Goal: Complete application form

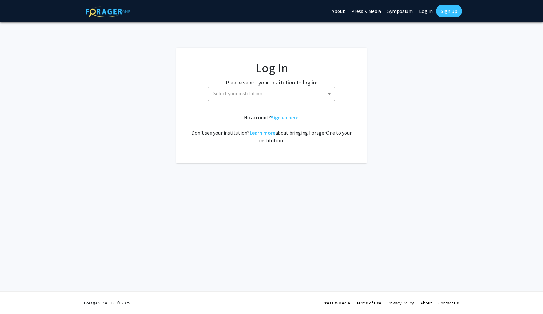
click at [287, 97] on span "Select your institution" at bounding box center [273, 93] width 124 height 13
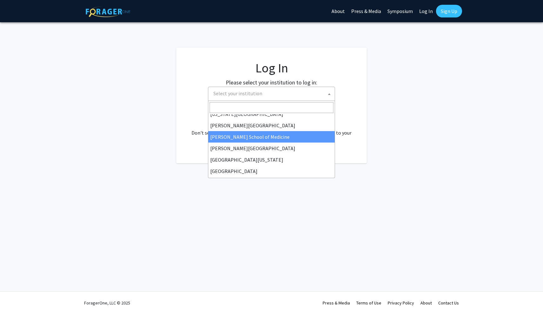
scroll to position [140, 0]
select select "28"
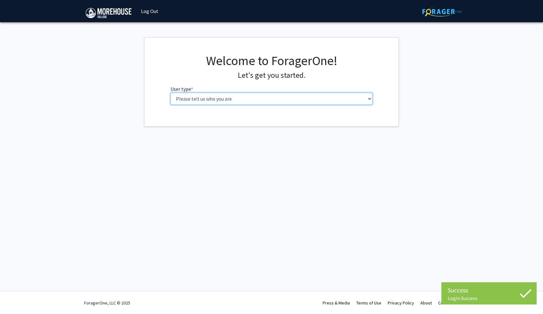
select select "1: undergrad"
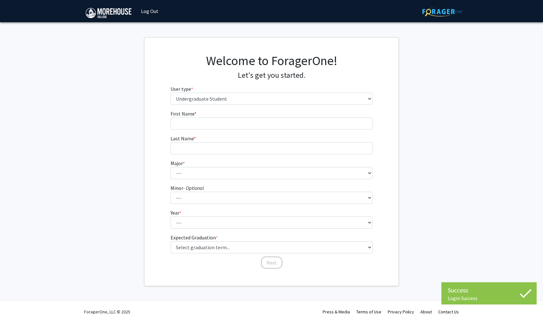
click at [277, 131] on form "First Name * required Last Name * required Major * required --- Africana Studie…" at bounding box center [272, 186] width 202 height 153
click at [277, 128] on input "First Name * required" at bounding box center [272, 124] width 202 height 12
type input "Y"
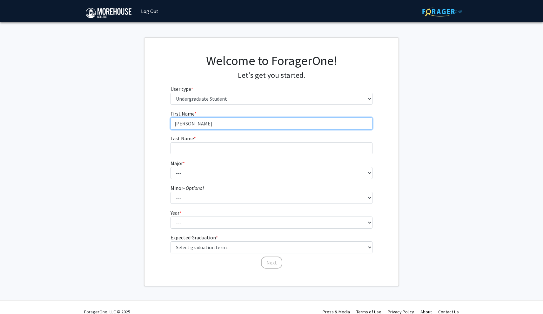
type input "Tyrone"
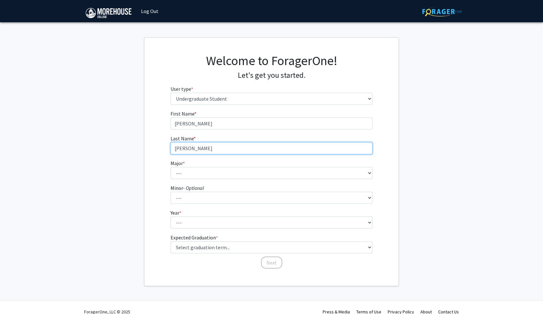
type input "Wallace"
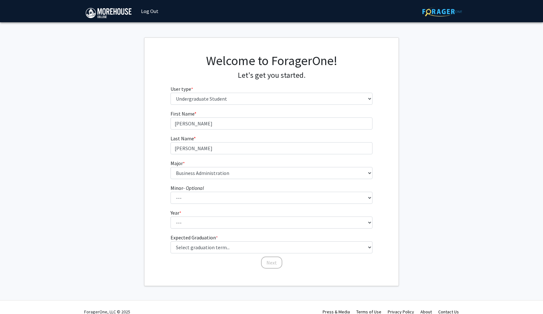
click at [265, 165] on fg-select "Major * required --- Africana Studies Applied Physics Art History Art Studies B…" at bounding box center [272, 170] width 202 height 20
select select "5: 2095"
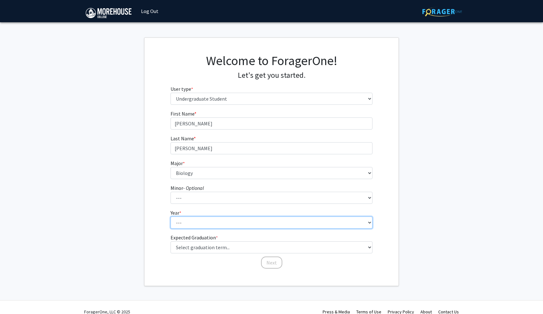
select select "2: sophomore"
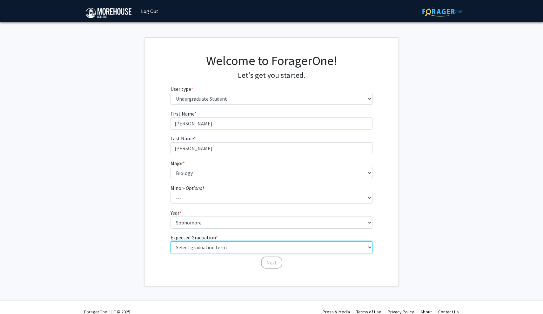
select select "13: spring_2028"
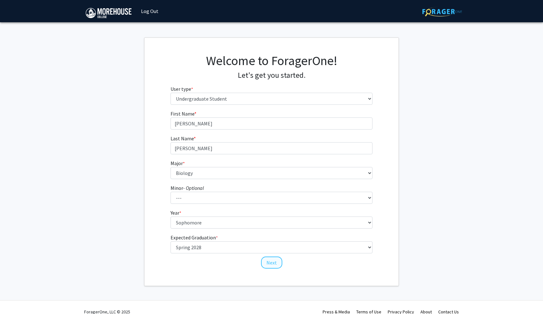
click at [265, 260] on button "Next" at bounding box center [271, 263] width 21 height 12
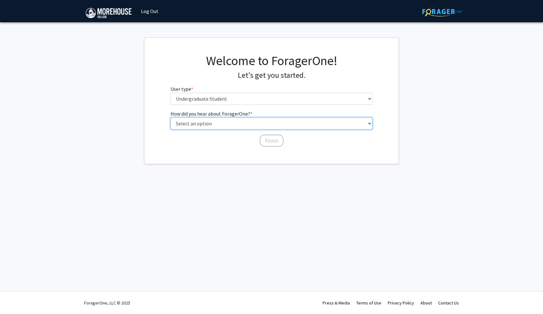
select select "2: faculty_recommendation"
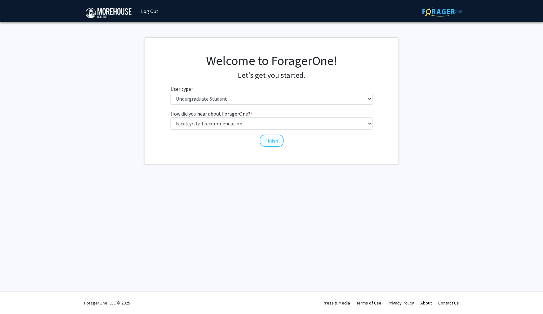
click at [264, 139] on button "Finish" at bounding box center [272, 141] width 24 height 12
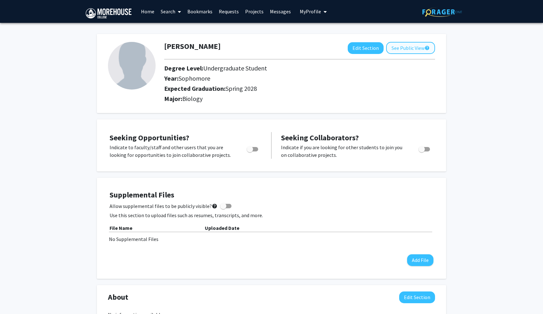
click at [404, 46] on button "See Public View help" at bounding box center [410, 48] width 49 height 12
